Goal: Ask a question

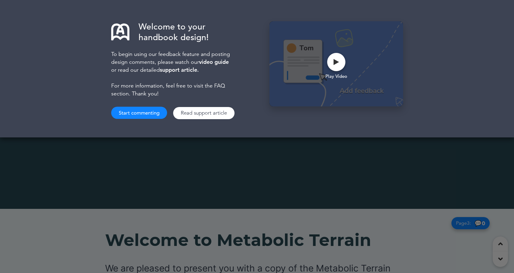
scroll to position [316, 0]
click at [198, 114] on link "Read support article" at bounding box center [203, 113] width 61 height 12
click at [150, 110] on button "Start commenting" at bounding box center [139, 113] width 56 height 12
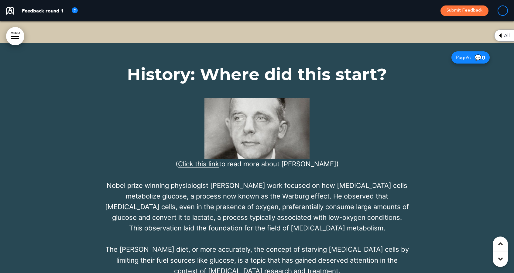
scroll to position [2705, 0]
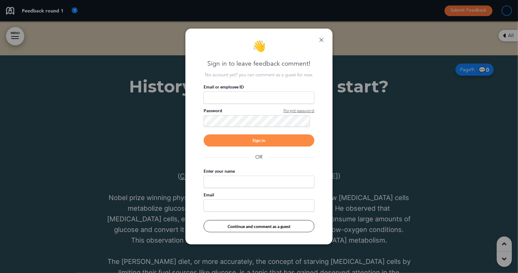
click at [322, 39] on link at bounding box center [322, 40] width 4 height 4
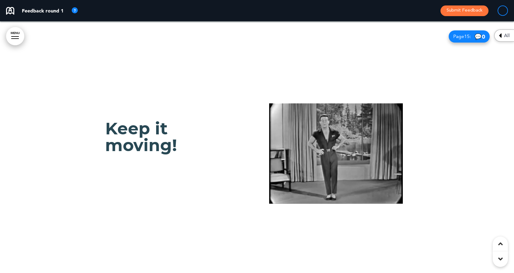
scroll to position [5607, 0]
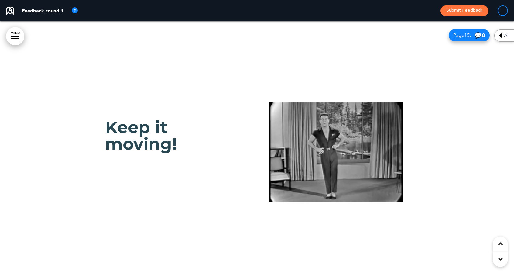
click at [305, 102] on img at bounding box center [336, 152] width 134 height 100
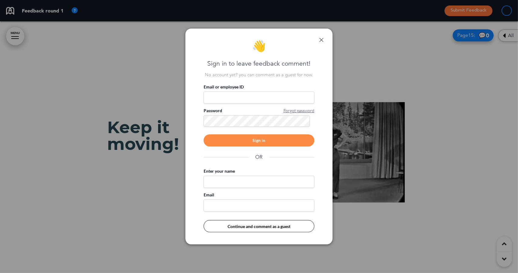
click at [324, 37] on div "👋 Sign in to leave feedback comment! No account yet? you can comment as a guest…" at bounding box center [259, 137] width 147 height 216
click at [322, 39] on link at bounding box center [322, 40] width 4 height 4
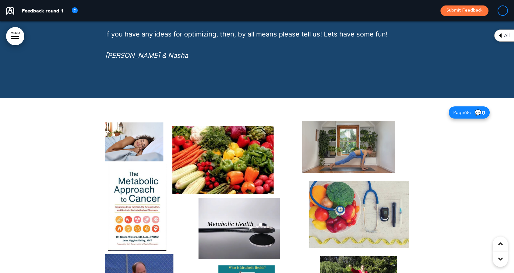
scroll to position [23238, 0]
